Goal: Browse casually

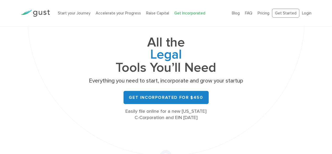
scroll to position [48, 0]
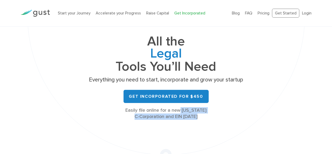
drag, startPoint x: 206, startPoint y: 119, endPoint x: 128, endPoint y: 113, distance: 78.0
click at [128, 113] on div "Easily file online for a new [US_STATE] C-Corporation and EIN [DATE]" at bounding box center [166, 113] width 158 height 13
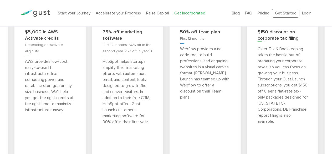
scroll to position [2077, 0]
click at [118, 81] on p "HubSpot helps startups amplify their marketing efforts with automation, email, …" at bounding box center [127, 91] width 50 height 66
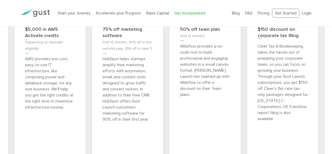
scroll to position [2097, 0]
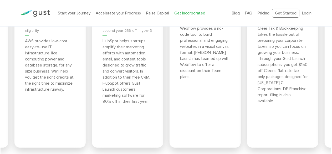
drag, startPoint x: 148, startPoint y: 115, endPoint x: 119, endPoint y: 75, distance: 50.0
click at [119, 75] on p "HubSpot helps startups amplify their marketing efforts with automation, email, …" at bounding box center [127, 71] width 50 height 66
drag, startPoint x: 119, startPoint y: 75, endPoint x: 148, endPoint y: 122, distance: 55.2
click at [148, 122] on div "75% off marketing software First 12 months. 50% off in the second year, 25% off…" at bounding box center [127, 60] width 71 height 173
drag, startPoint x: 148, startPoint y: 122, endPoint x: 119, endPoint y: 82, distance: 49.3
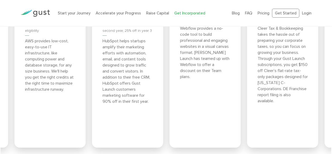
click at [119, 82] on div "75% off marketing software First 12 months. 50% off in the second year, 25% off…" at bounding box center [127, 60] width 71 height 173
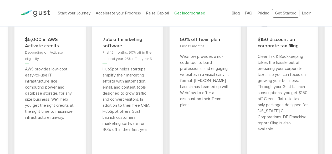
scroll to position [2069, 0]
click at [138, 99] on p "HubSpot helps startups amplify their marketing efforts with automation, email, …" at bounding box center [127, 99] width 50 height 66
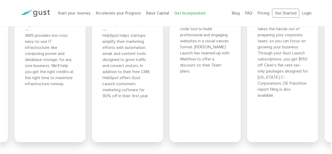
scroll to position [2102, 0]
drag, startPoint x: 129, startPoint y: 85, endPoint x: 141, endPoint y: 119, distance: 36.0
click at [141, 119] on div "75% off marketing software First 12 months. 50% off in the second year, 25% off…" at bounding box center [127, 55] width 71 height 173
drag, startPoint x: 141, startPoint y: 119, endPoint x: 129, endPoint y: 93, distance: 28.4
click at [129, 93] on div "75% off marketing software First 12 months. 50% off in the second year, 25% off…" at bounding box center [127, 55] width 71 height 173
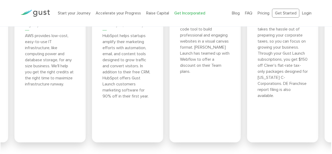
click at [129, 93] on p "HubSpot helps startups amplify their marketing efforts with automation, email, …" at bounding box center [127, 66] width 50 height 66
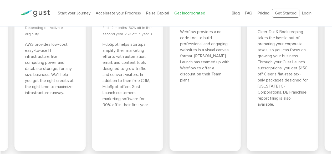
scroll to position [2093, 0]
